Goal: Book appointment/travel/reservation

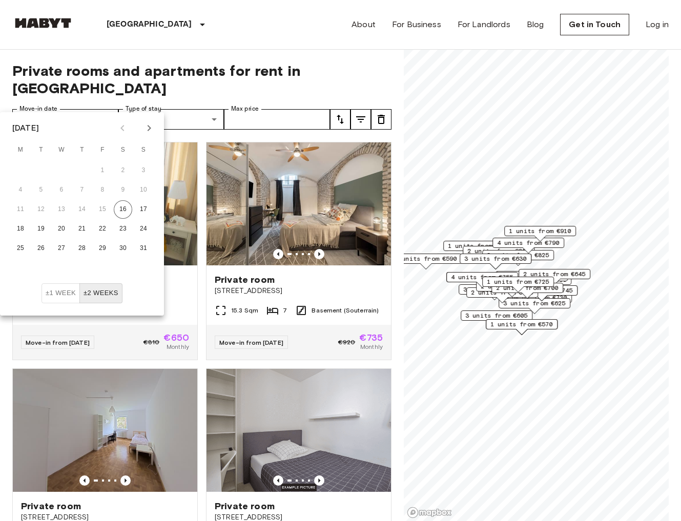
click at [148, 127] on icon "Next month" at bounding box center [149, 128] width 12 height 12
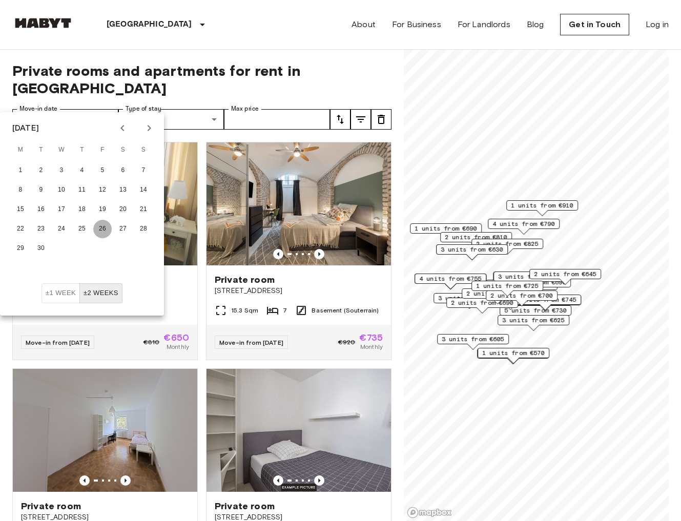
click at [106, 232] on button "26" at bounding box center [102, 229] width 18 height 18
type input "**********"
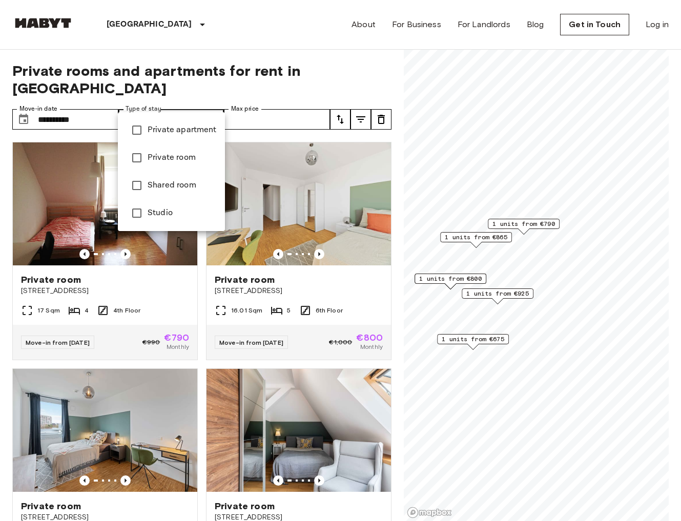
click at [179, 156] on span "Private room" at bounding box center [182, 158] width 69 height 12
click at [178, 127] on span "Private apartment" at bounding box center [182, 130] width 69 height 12
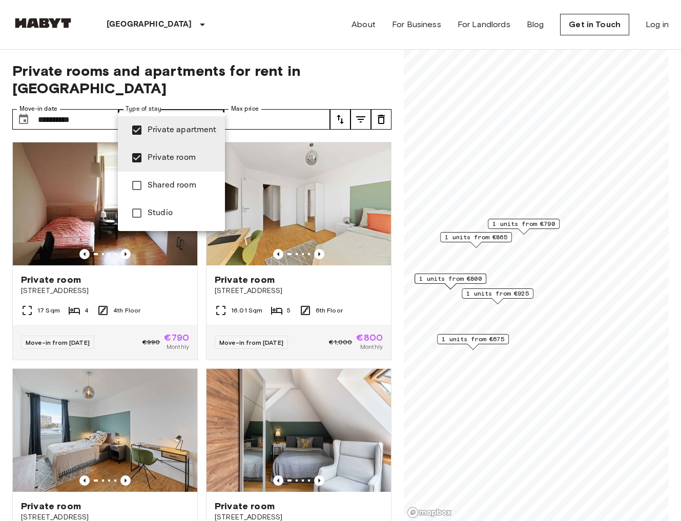
type input "**********"
click at [309, 89] on div at bounding box center [340, 260] width 681 height 521
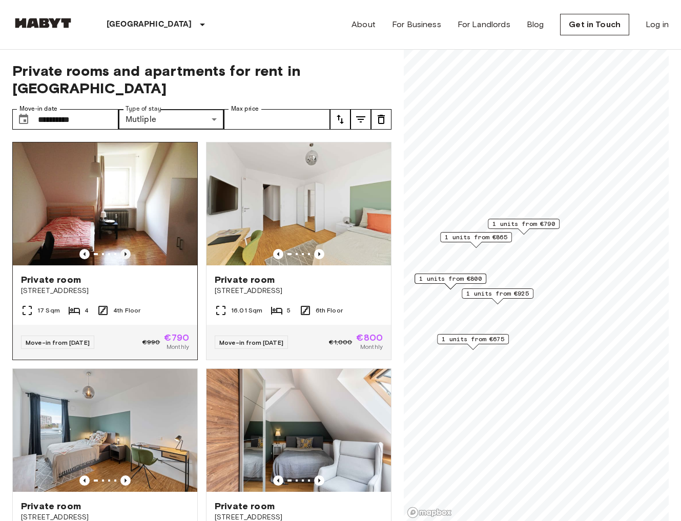
click at [124, 249] on icon "Previous image" at bounding box center [125, 254] width 10 height 10
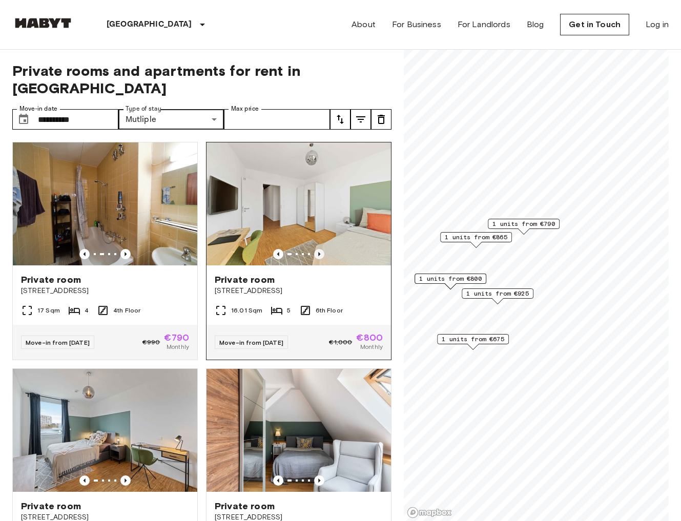
click at [319, 252] on icon "Previous image" at bounding box center [319, 254] width 2 height 4
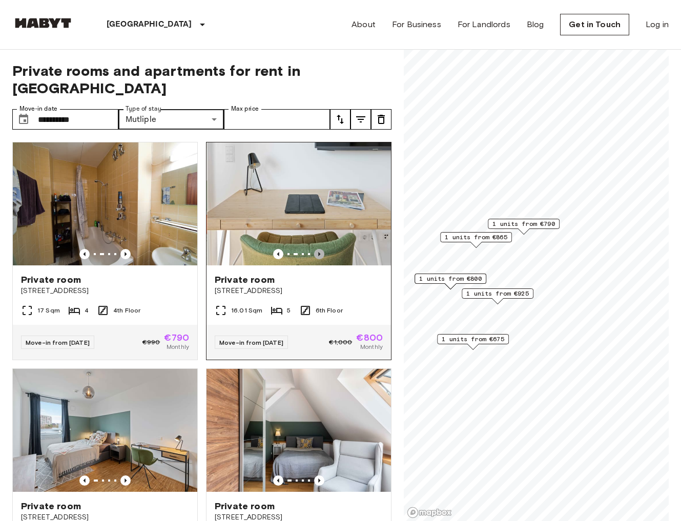
click at [319, 252] on icon "Previous image" at bounding box center [319, 254] width 2 height 4
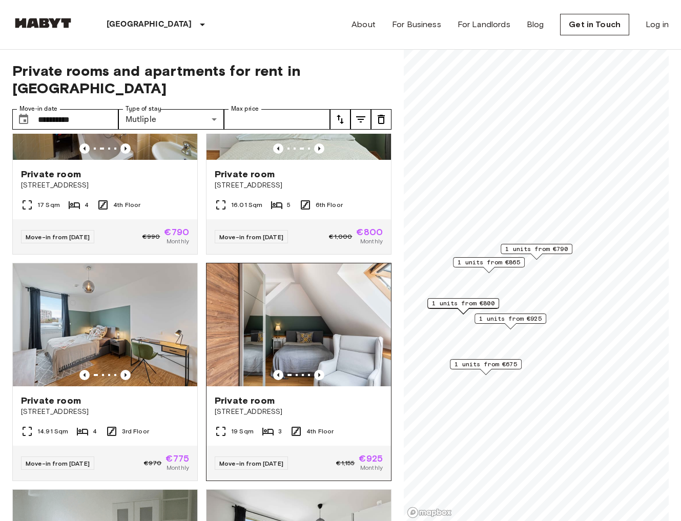
scroll to position [113, 0]
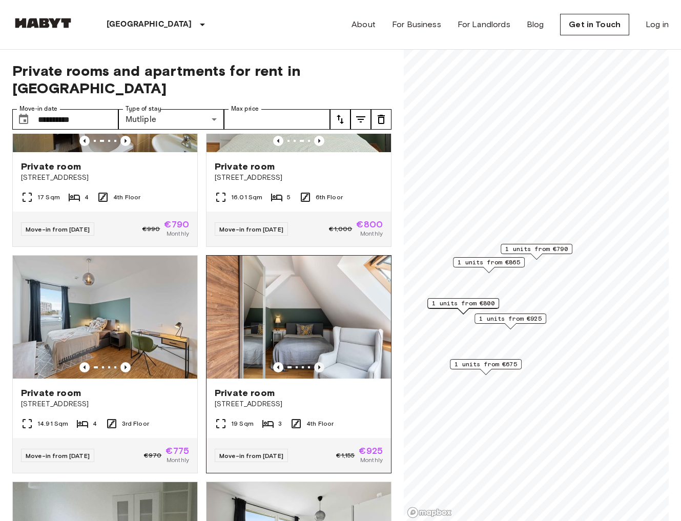
click at [317, 362] on icon "Previous image" at bounding box center [319, 367] width 10 height 10
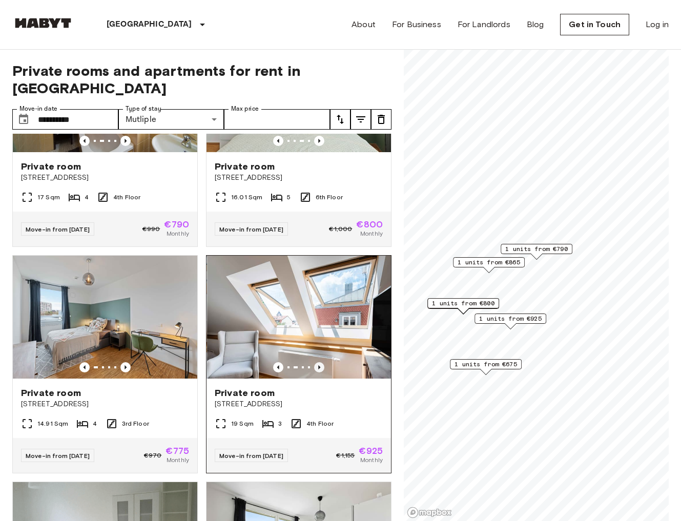
click at [317, 362] on icon "Previous image" at bounding box center [319, 367] width 10 height 10
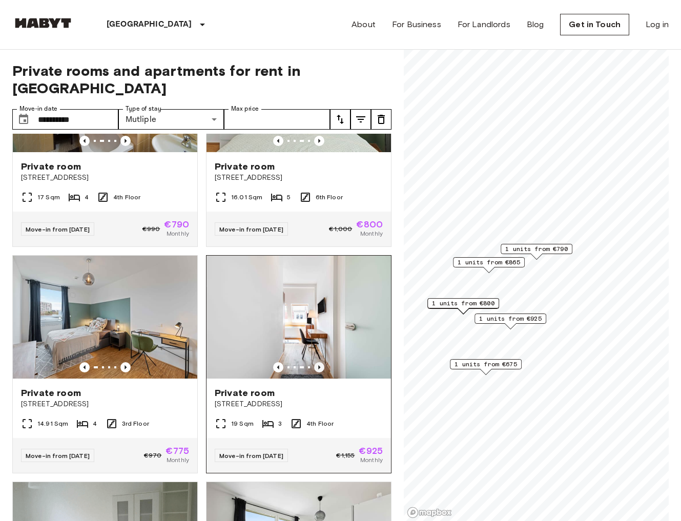
click at [317, 362] on icon "Previous image" at bounding box center [319, 367] width 10 height 10
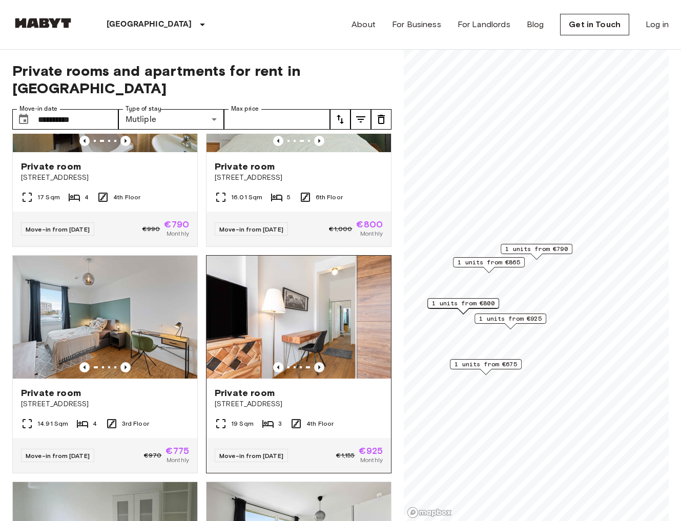
click at [317, 362] on icon "Previous image" at bounding box center [319, 367] width 10 height 10
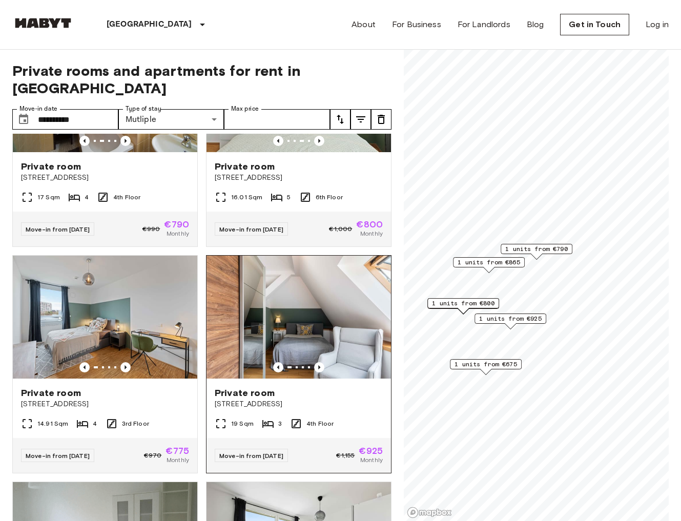
click at [311, 317] on img at bounding box center [298, 317] width 184 height 123
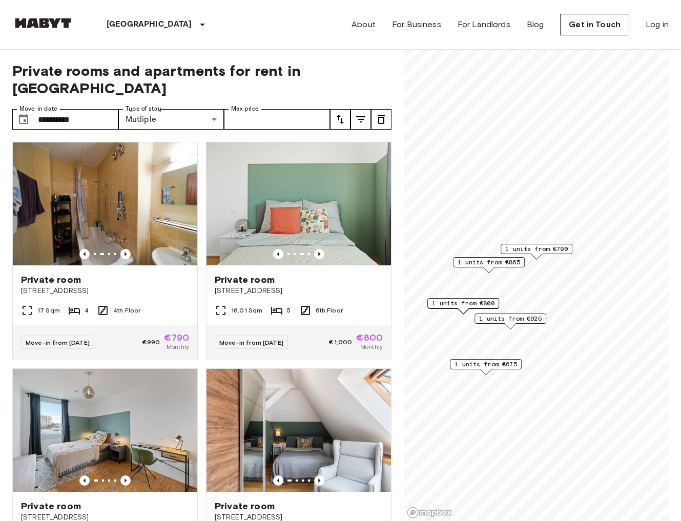
scroll to position [0, 0]
